Goal: Complete application form

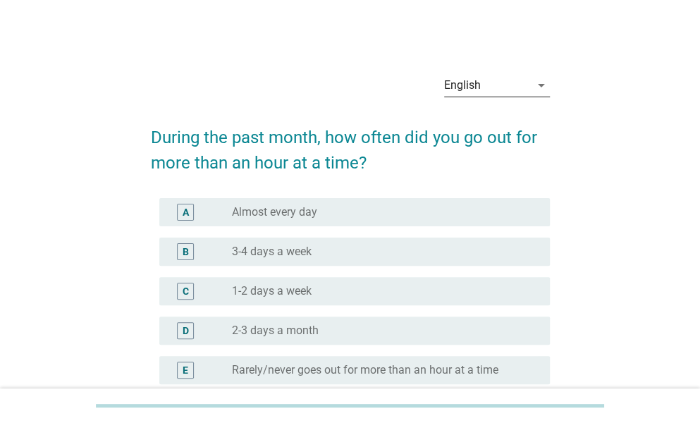
click at [484, 75] on div "English" at bounding box center [487, 85] width 86 height 23
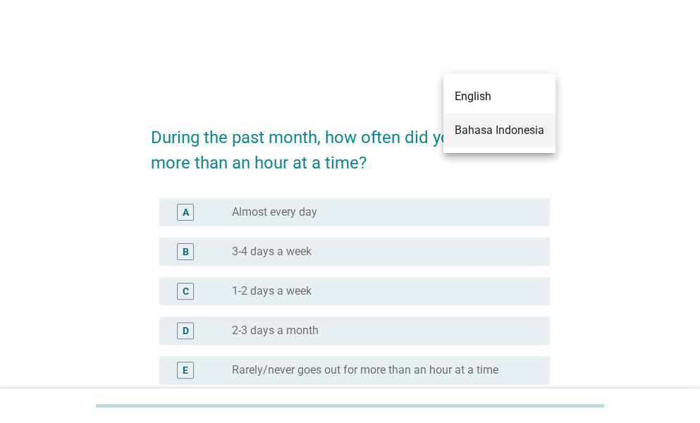
click at [484, 132] on div "Bahasa Indonesia" at bounding box center [500, 130] width 90 height 17
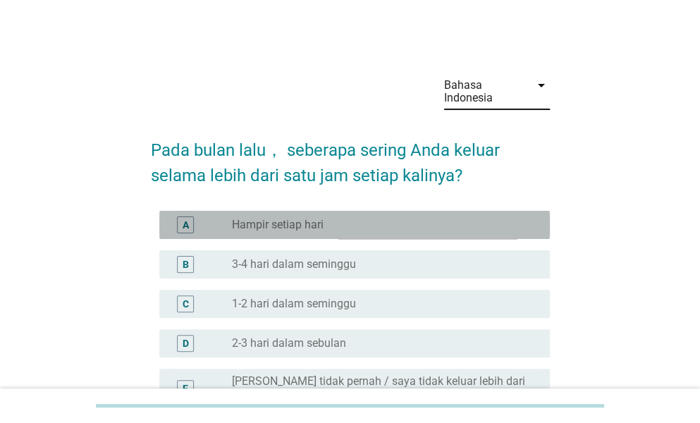
click at [396, 226] on div "radio_button_unchecked Hampir setiap hari" at bounding box center [379, 225] width 295 height 14
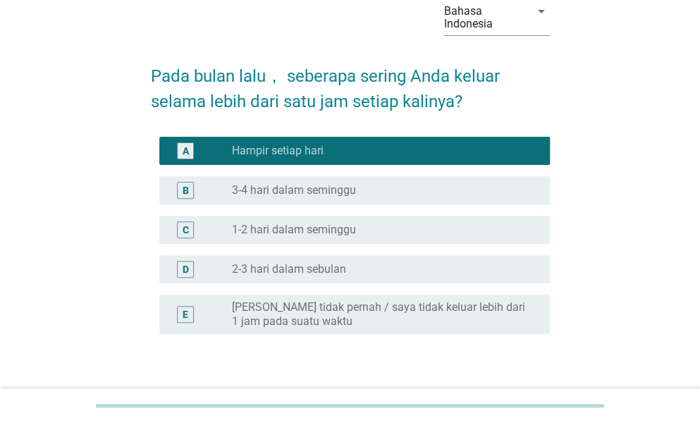
scroll to position [166, 0]
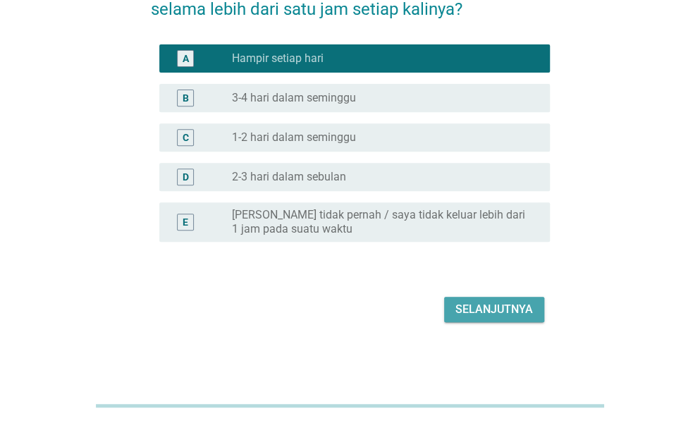
click at [472, 316] on div "Selanjutnya" at bounding box center [494, 309] width 78 height 17
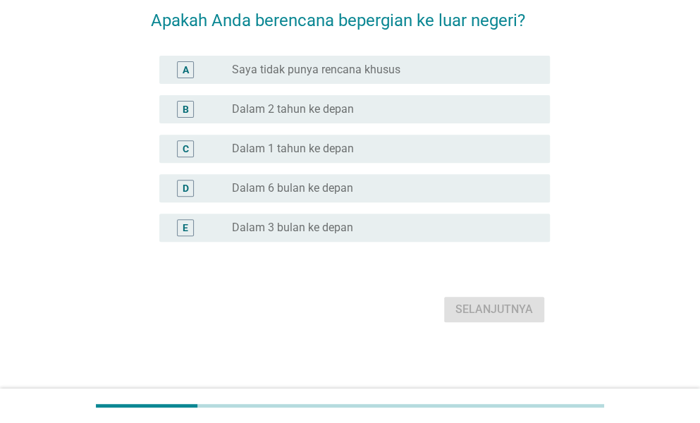
scroll to position [0, 0]
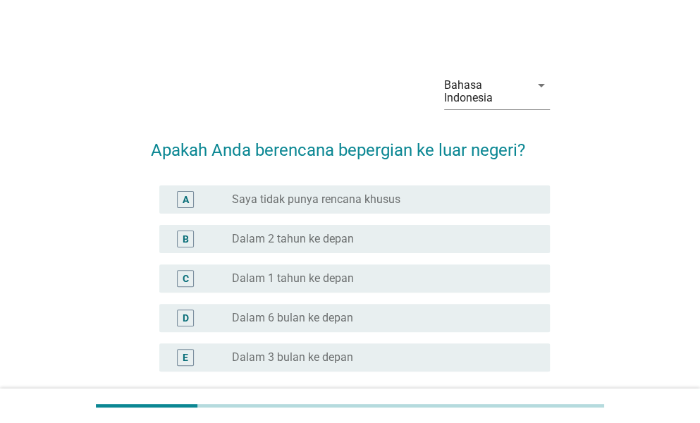
click at [448, 203] on div "radio_button_unchecked Saya tidak punya rencana khusus" at bounding box center [379, 199] width 295 height 14
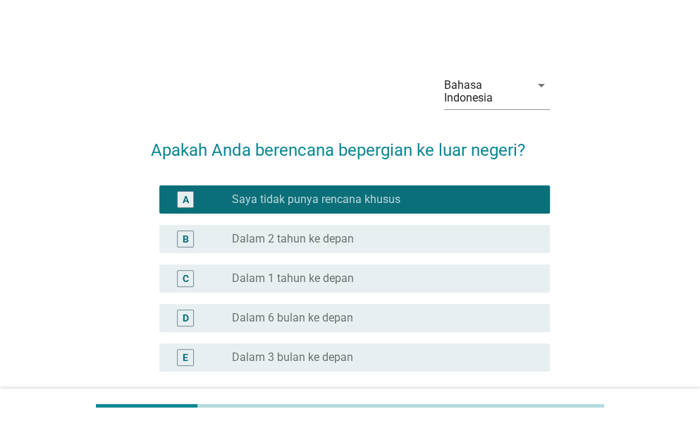
click at [377, 204] on label "Saya tidak punya rencana khusus" at bounding box center [316, 199] width 168 height 14
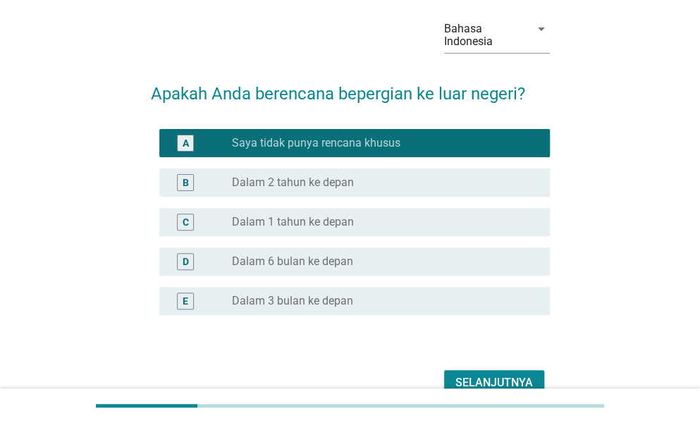
scroll to position [130, 0]
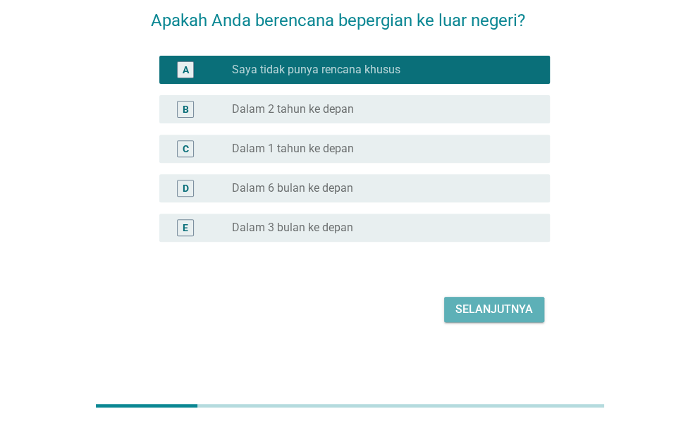
click at [474, 306] on div "Selanjutnya" at bounding box center [494, 309] width 78 height 17
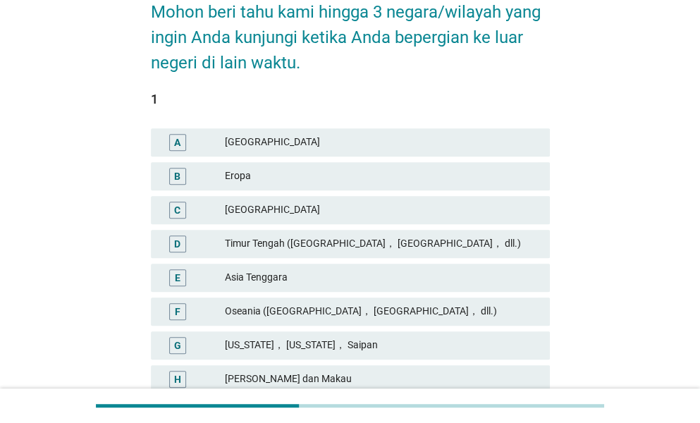
scroll to position [141, 0]
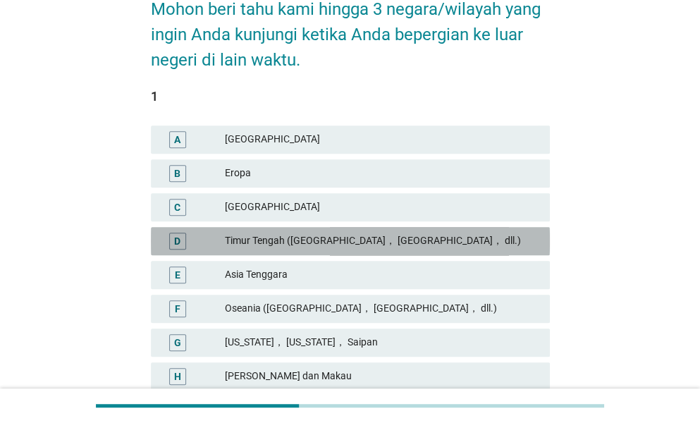
click at [396, 244] on div "Timur Tengah ([GEOGRAPHIC_DATA]， [GEOGRAPHIC_DATA]， dll.)" at bounding box center [382, 241] width 314 height 17
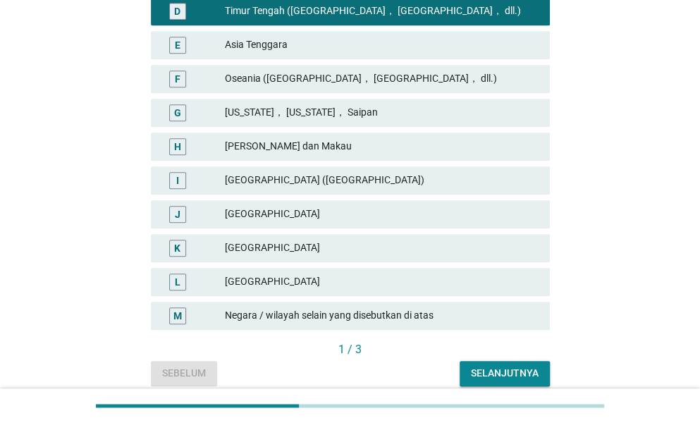
scroll to position [423, 0]
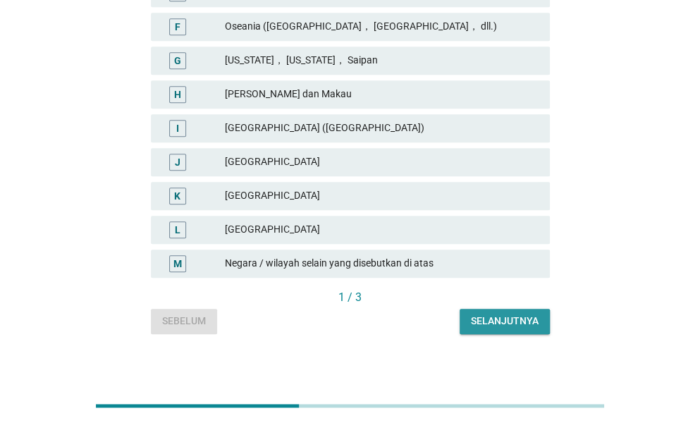
click at [475, 324] on div "Selanjutnya" at bounding box center [505, 321] width 68 height 15
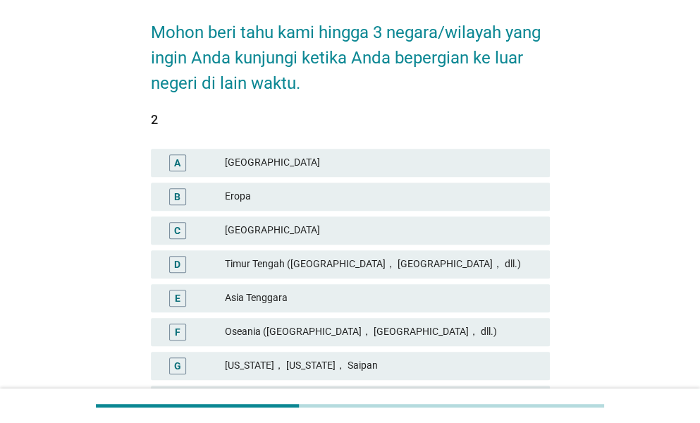
scroll to position [141, 0]
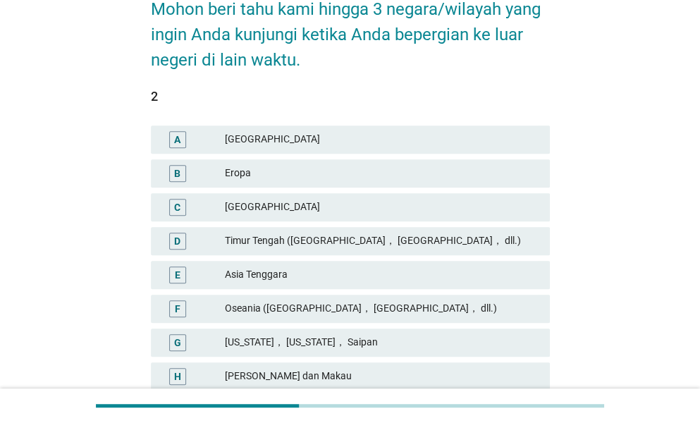
click at [416, 240] on div "Timur Tengah ([GEOGRAPHIC_DATA]， [GEOGRAPHIC_DATA]， dll.)" at bounding box center [382, 241] width 314 height 17
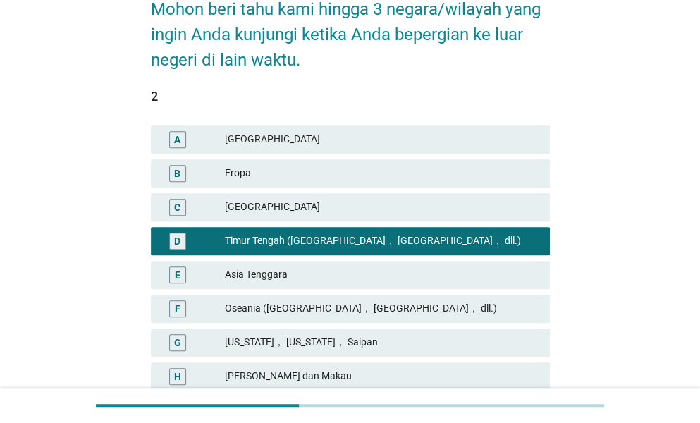
click at [282, 240] on div "Timur Tengah ([GEOGRAPHIC_DATA]， [GEOGRAPHIC_DATA]， dll.)" at bounding box center [382, 241] width 314 height 17
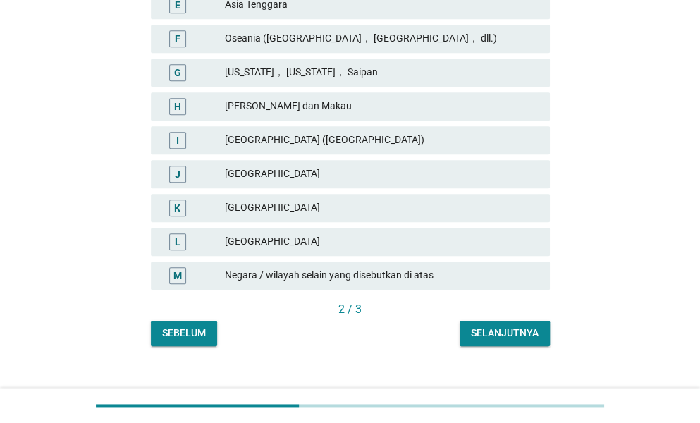
scroll to position [423, 0]
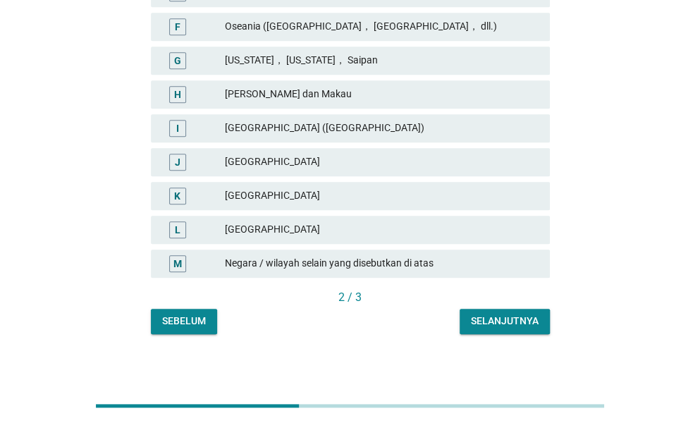
click at [486, 319] on div "Selanjutnya" at bounding box center [505, 321] width 68 height 15
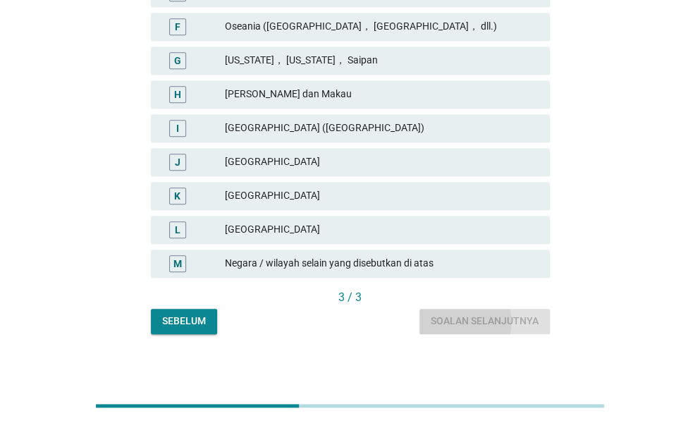
scroll to position [0, 0]
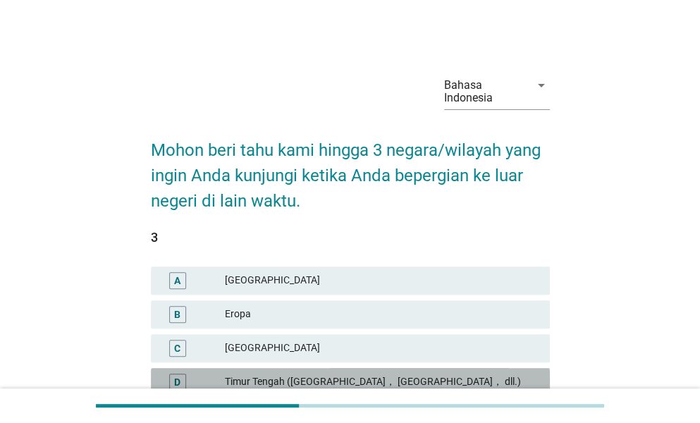
click at [275, 374] on div "Timur Tengah ([GEOGRAPHIC_DATA]， [GEOGRAPHIC_DATA]， dll.)" at bounding box center [382, 382] width 314 height 17
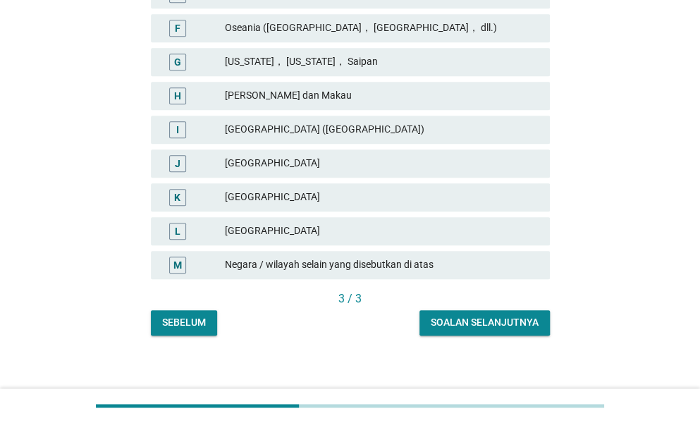
scroll to position [423, 0]
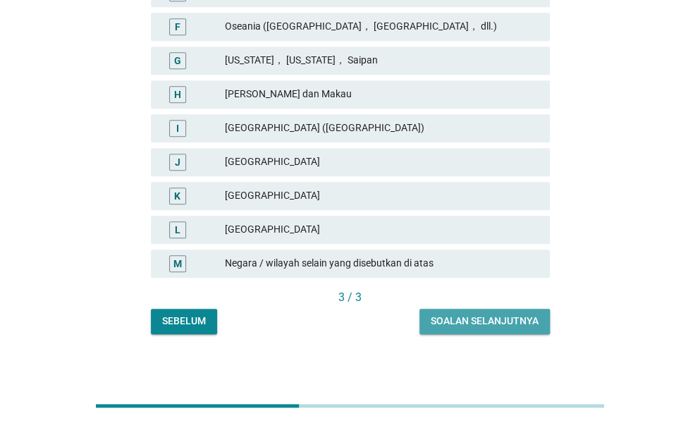
click at [446, 326] on div "Soalan selanjutnya" at bounding box center [485, 321] width 108 height 15
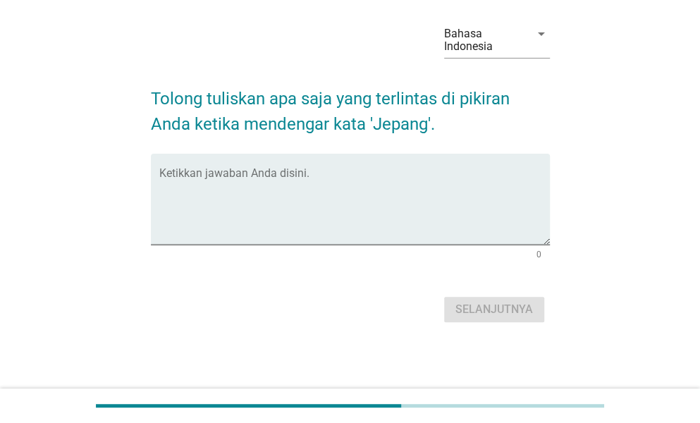
scroll to position [0, 0]
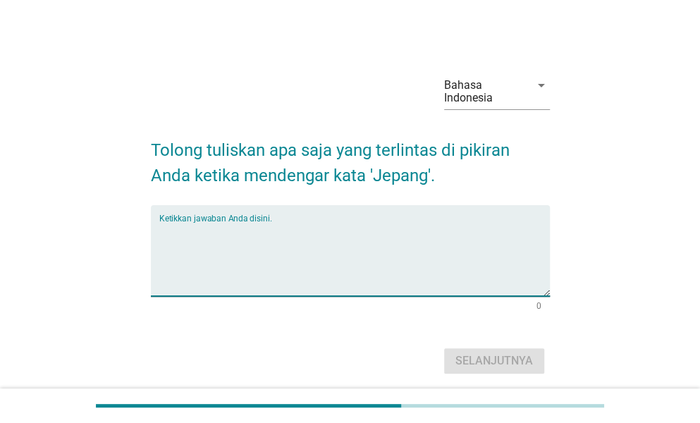
click at [381, 253] on textarea "Ketikkan jawaban Anda disini." at bounding box center [354, 259] width 391 height 74
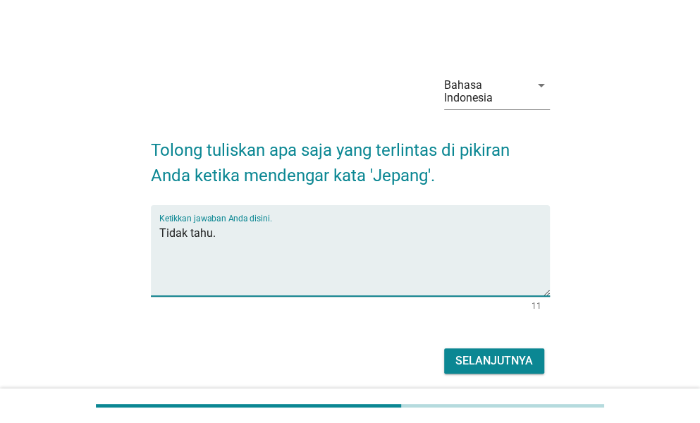
type textarea "Tidak tahu."
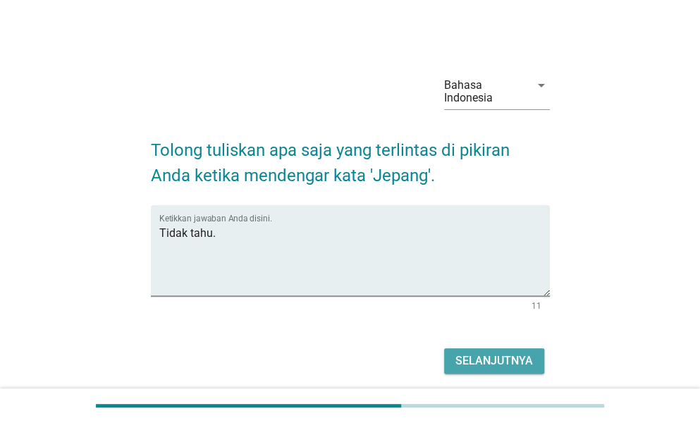
click at [465, 355] on div "Selanjutnya" at bounding box center [494, 360] width 78 height 17
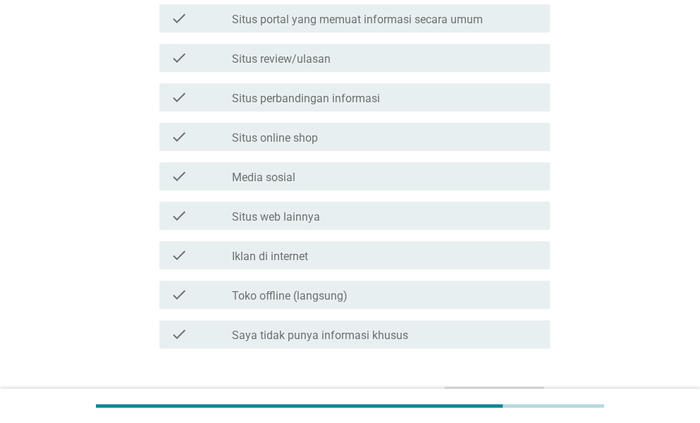
scroll to position [493, 0]
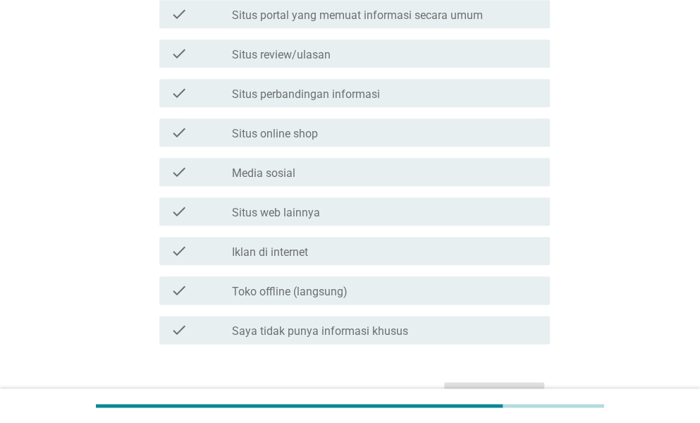
click at [386, 330] on label "Saya tidak punya informasi khusus" at bounding box center [320, 331] width 176 height 14
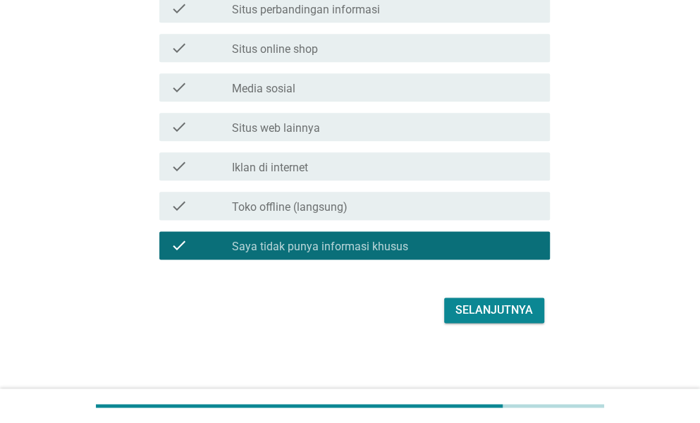
scroll to position [579, 0]
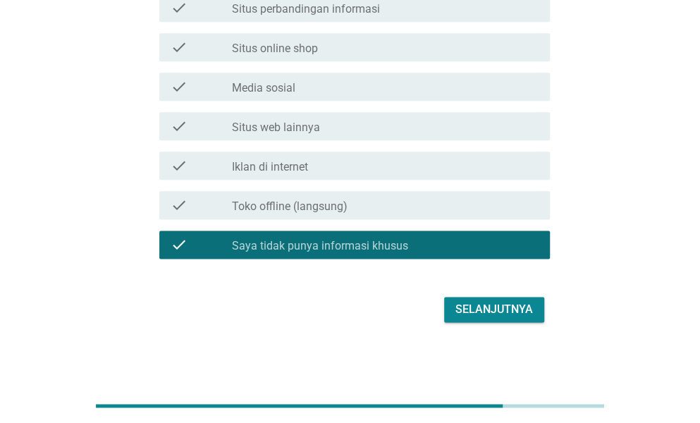
click at [465, 315] on div "Selanjutnya" at bounding box center [494, 309] width 78 height 17
